Goal: Transaction & Acquisition: Purchase product/service

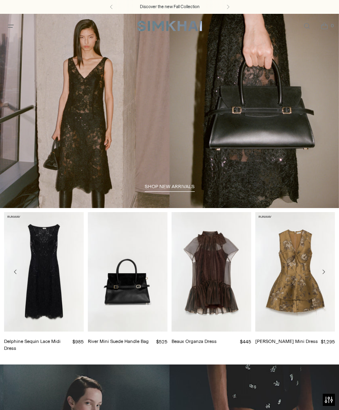
click at [16, 27] on span "Open menu modal" at bounding box center [10, 25] width 13 height 13
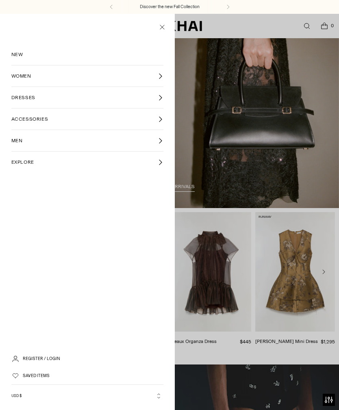
click at [78, 77] on link "WOMEN" at bounding box center [87, 75] width 152 height 21
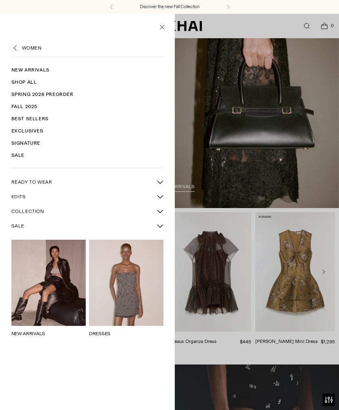
click at [157, 227] on icon "More SALE sub-items" at bounding box center [160, 225] width 6 height 6
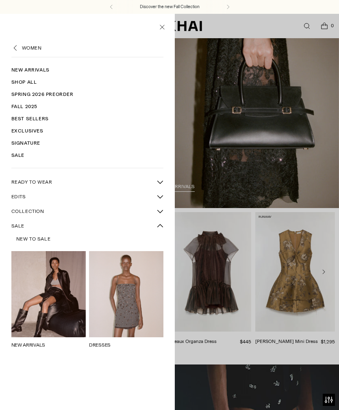
click at [38, 240] on span "New to Sale" at bounding box center [33, 238] width 35 height 7
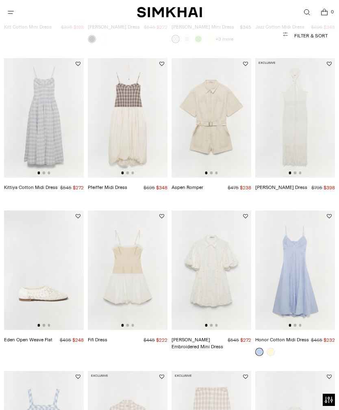
scroll to position [370, 0]
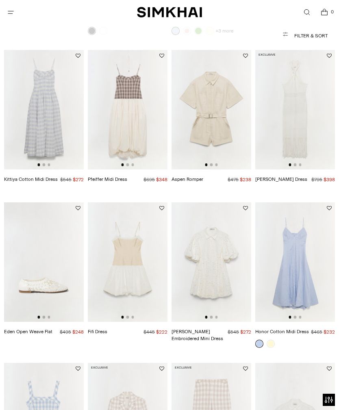
click at [304, 13] on icon "Open search modal" at bounding box center [306, 12] width 9 height 6
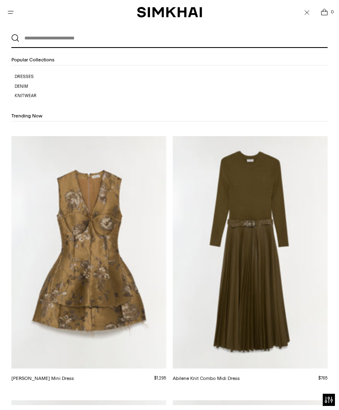
scroll to position [0, 0]
click at [290, 39] on input "text" at bounding box center [167, 38] width 296 height 18
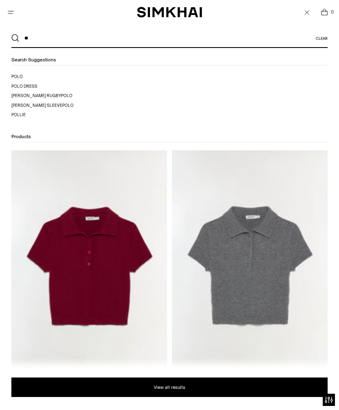
type input "*"
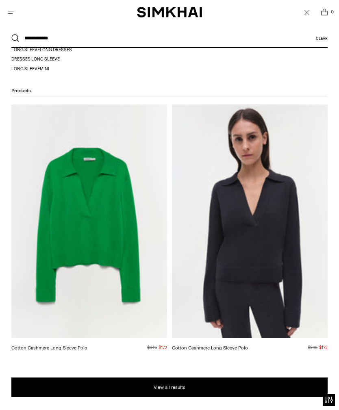
scroll to position [74, 0]
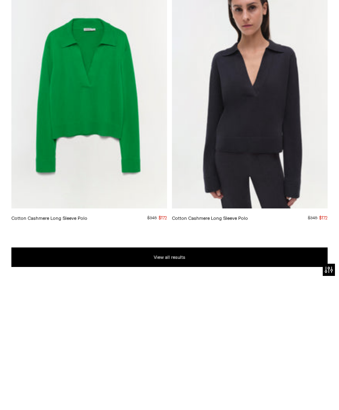
type input "**********"
click at [276, 109] on img at bounding box center [250, 221] width 156 height 233
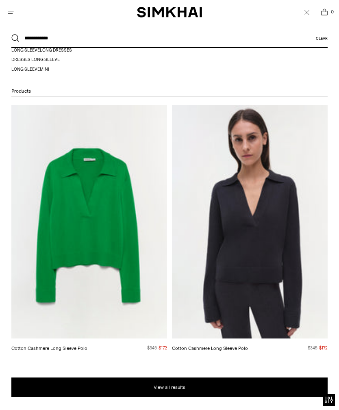
click at [106, 206] on img at bounding box center [89, 221] width 156 height 233
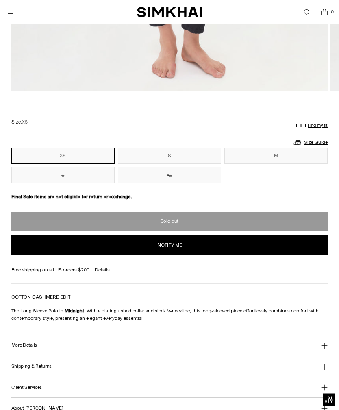
scroll to position [495, 0]
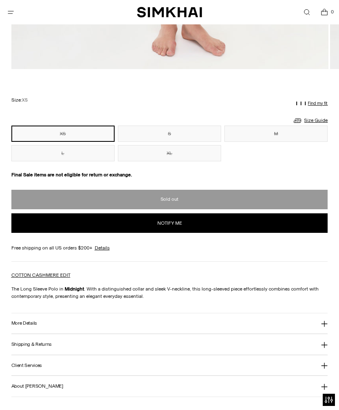
click at [324, 327] on icon at bounding box center [324, 323] width 6 height 6
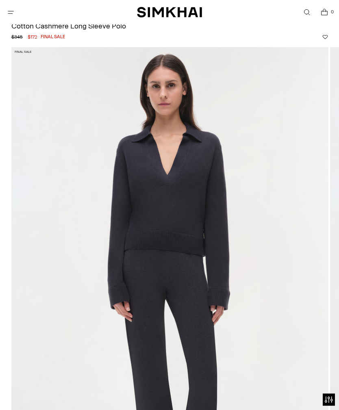
scroll to position [0, 0]
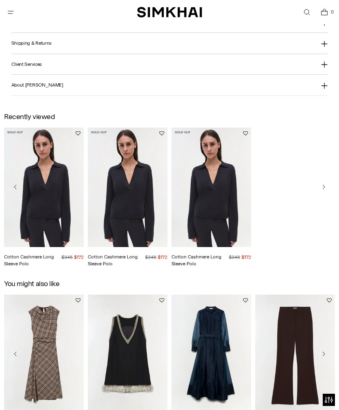
scroll to position [782, 0]
